Goal: Task Accomplishment & Management: Use online tool/utility

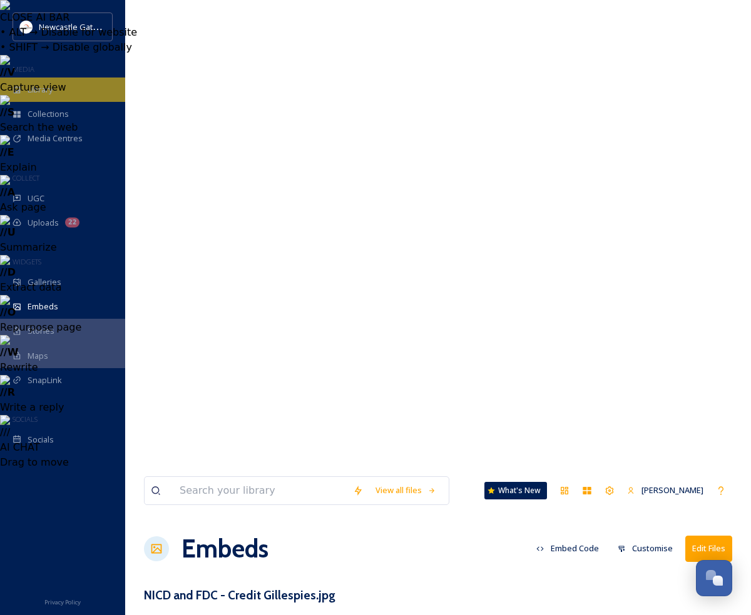
click at [39, 86] on span "Library" at bounding box center [40, 90] width 25 height 12
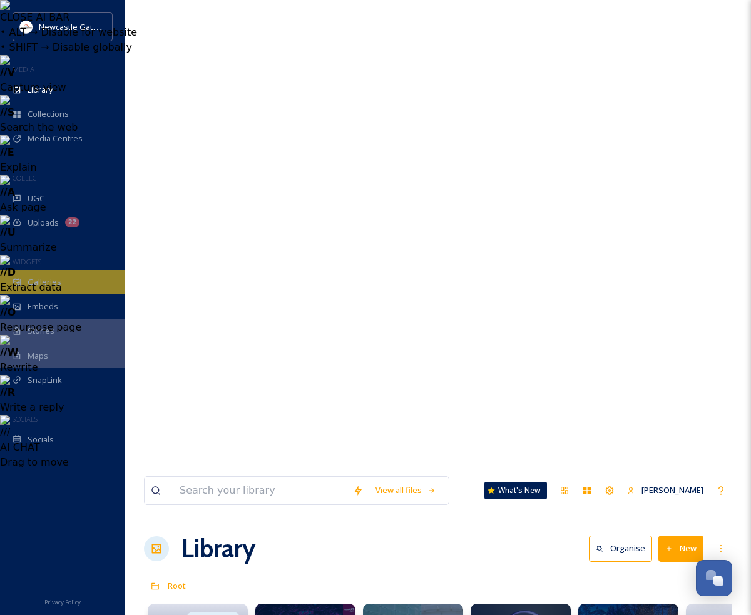
click at [65, 288] on div "Galleries" at bounding box center [62, 282] width 125 height 24
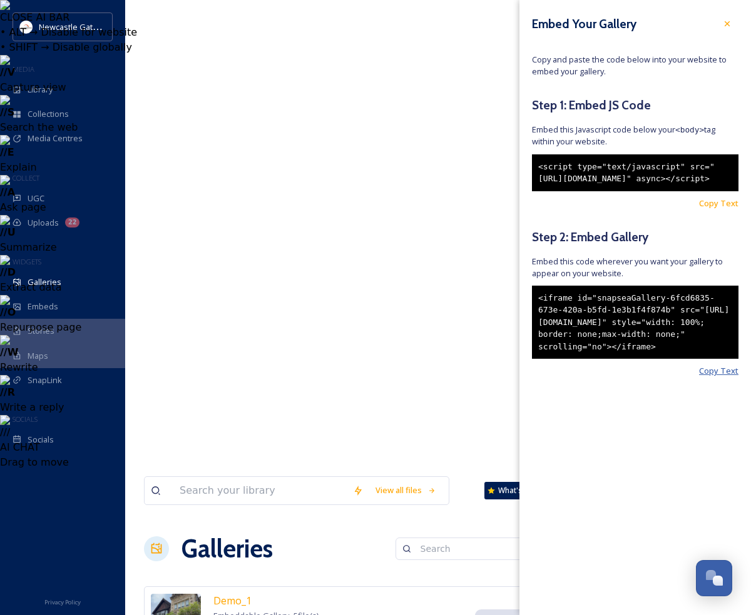
click at [730, 377] on span "Copy Text" at bounding box center [718, 371] width 39 height 12
drag, startPoint x: 635, startPoint y: 401, endPoint x: 490, endPoint y: 304, distance: 174.0
click at [622, 360] on div "<iframe id="snapseaGallery-6fcd6835-673e-420a-b5fd-1e3b1f4f874b" src="[URL][DOM…" at bounding box center [635, 323] width 206 height 74
click at [711, 377] on span "Copy Text" at bounding box center [718, 371] width 39 height 12
